Goal: Task Accomplishment & Management: Use online tool/utility

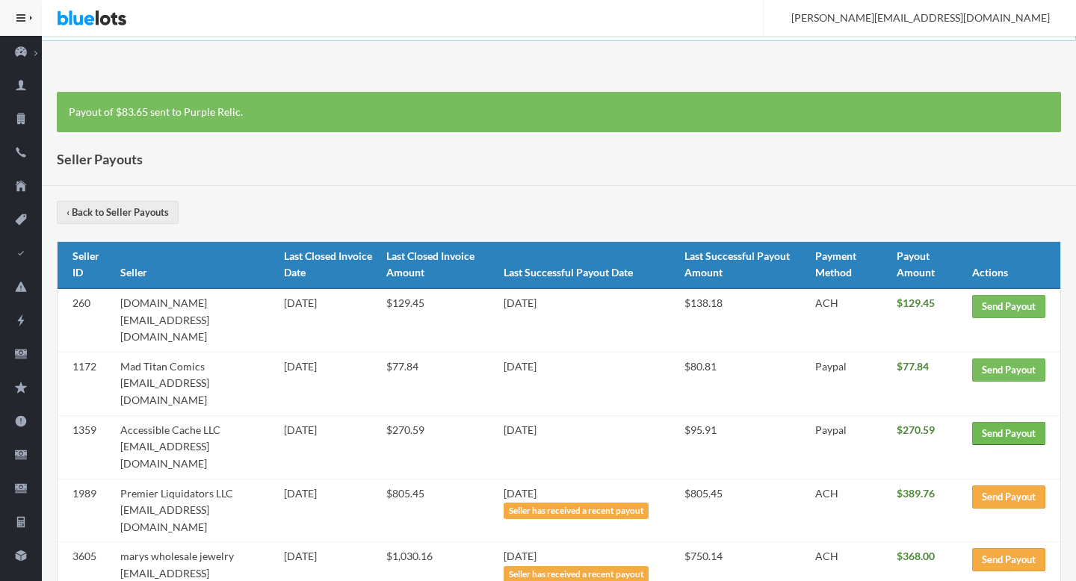
click at [1006, 422] on link "Send Payout" at bounding box center [1008, 433] width 73 height 23
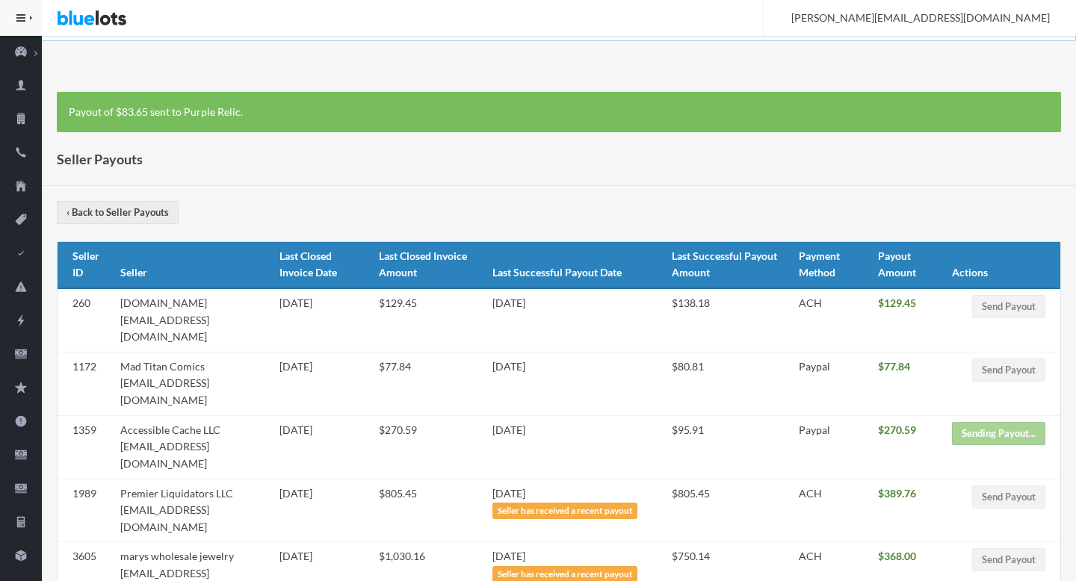
click at [236, 367] on td "Mad Titan Comics staff@madtitancomics.com" at bounding box center [194, 384] width 160 height 64
drag, startPoint x: 236, startPoint y: 367, endPoint x: 131, endPoint y: 365, distance: 105.4
click at [131, 365] on td "Mad Titan Comics staff@madtitancomics.com" at bounding box center [194, 384] width 160 height 64
copy td "staff@madtitancomics.com"
